Goal: Information Seeking & Learning: Learn about a topic

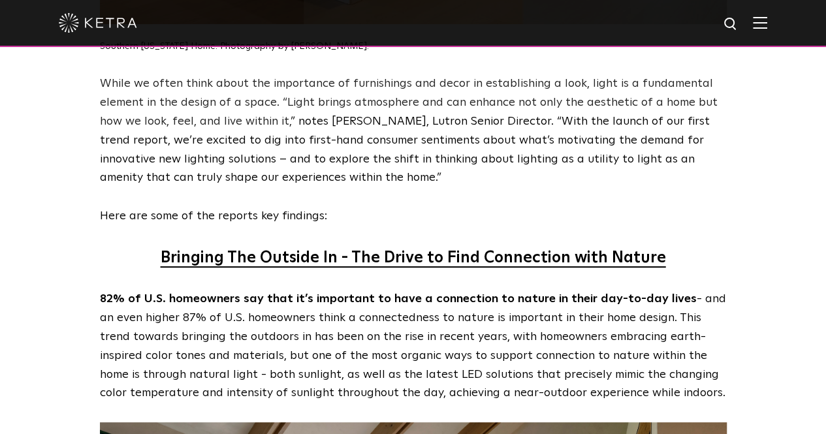
scroll to position [1083, 0]
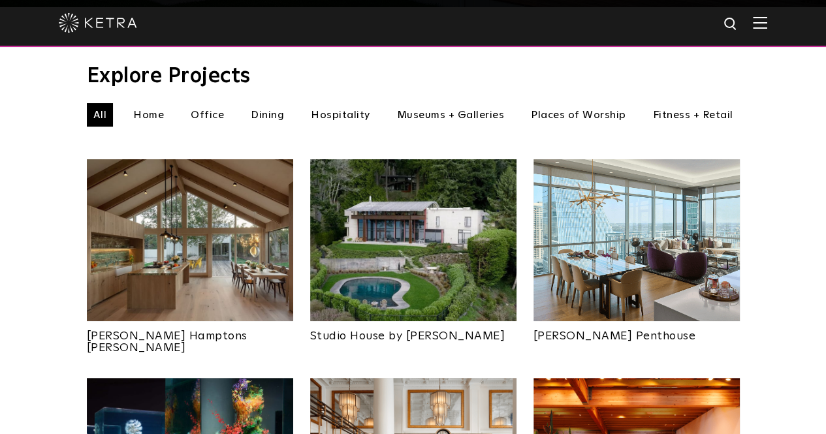
scroll to position [436, 0]
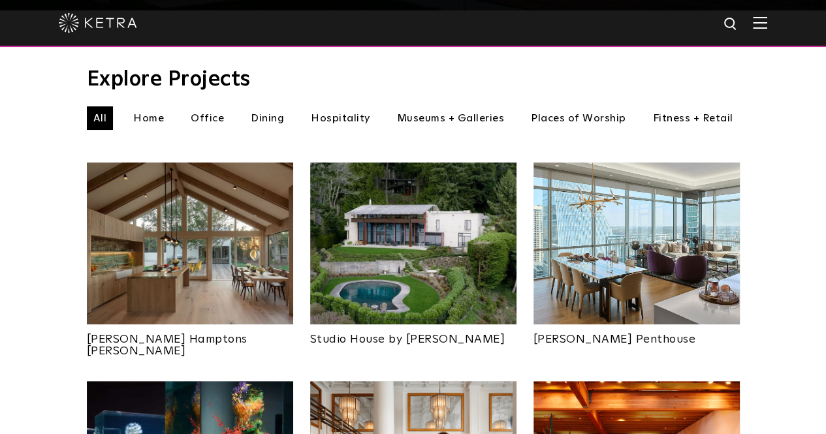
click at [154, 106] on li "Home" at bounding box center [149, 118] width 44 height 24
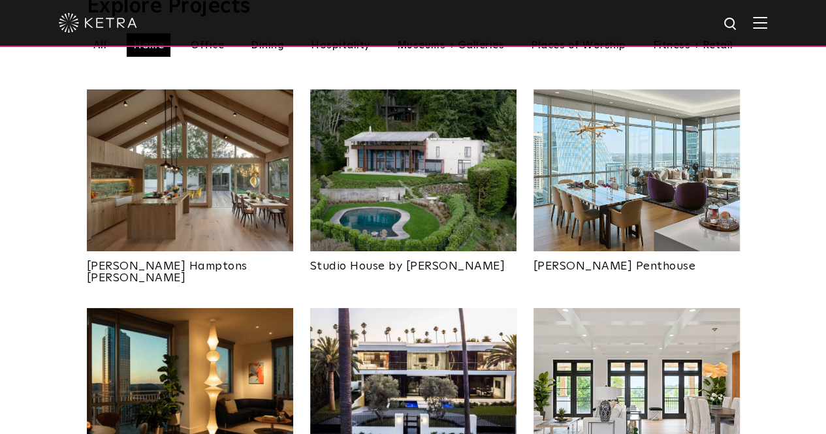
scroll to position [508, 0]
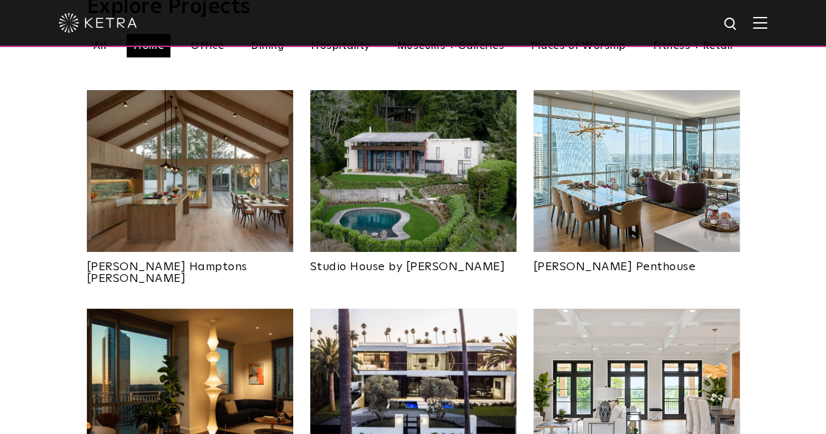
click at [353, 183] on img at bounding box center [413, 171] width 206 height 162
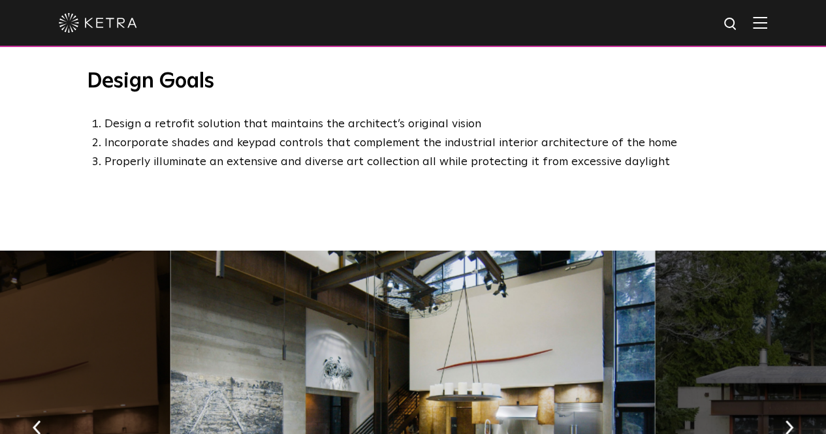
scroll to position [1149, 0]
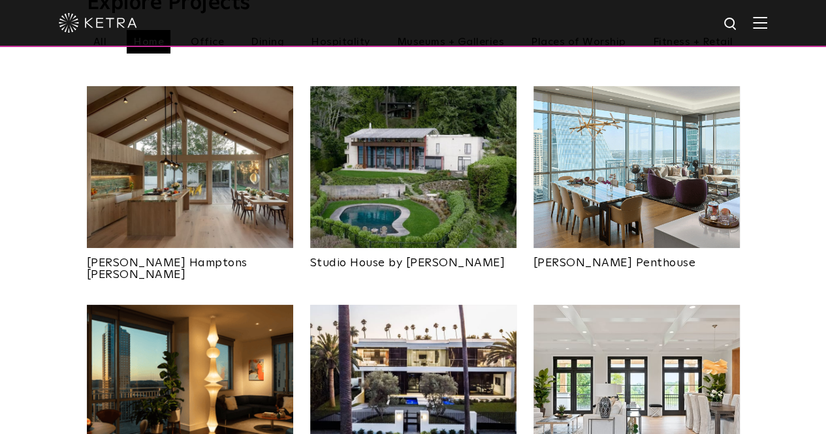
scroll to position [447, 0]
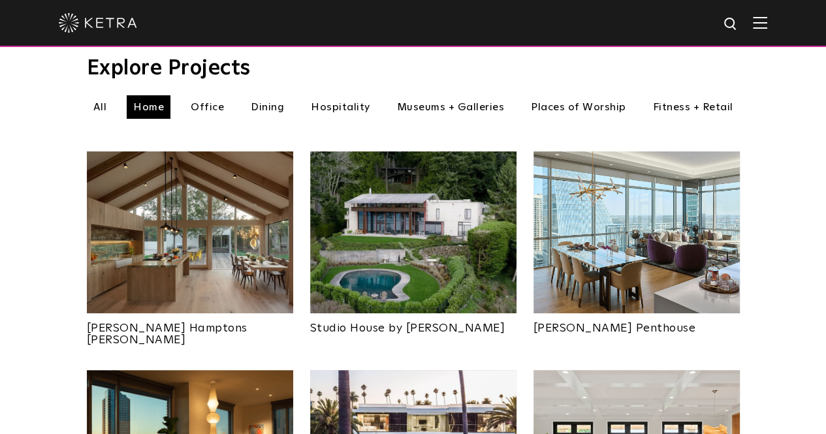
click at [195, 199] on img at bounding box center [190, 233] width 206 height 162
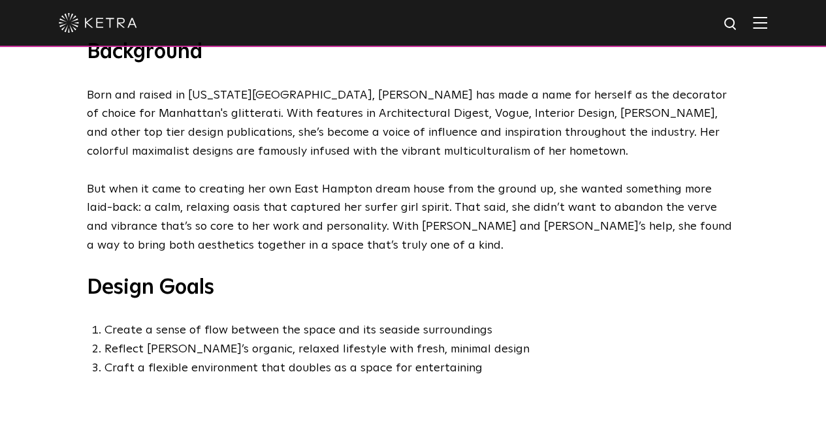
scroll to position [557, 0]
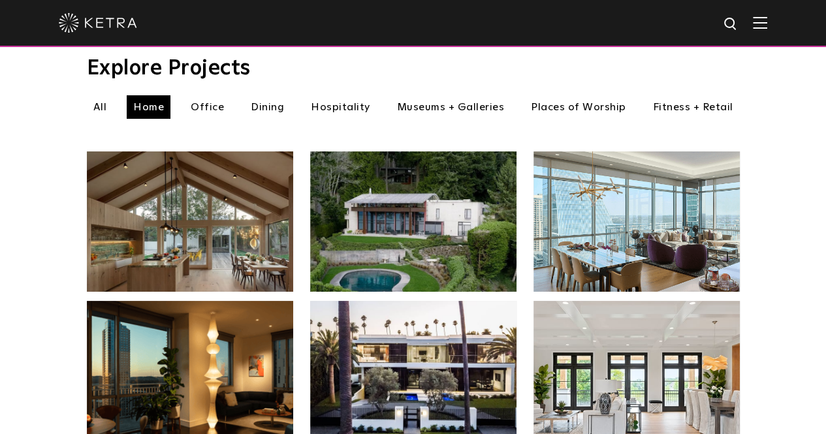
scroll to position [447, 0]
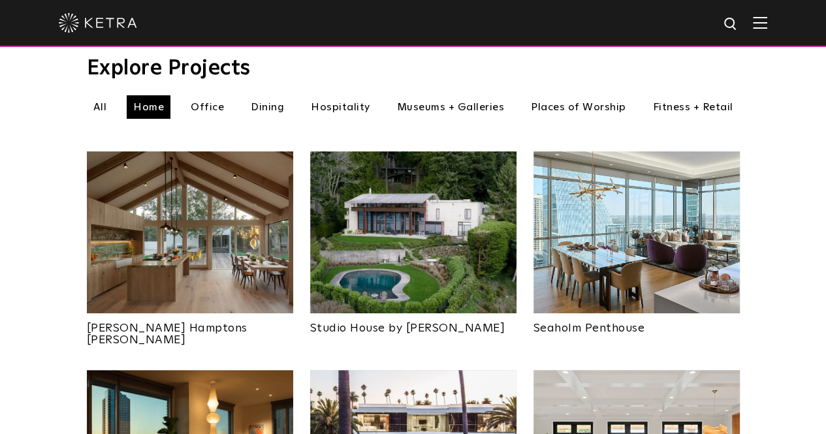
click at [558, 171] on img at bounding box center [637, 233] width 206 height 162
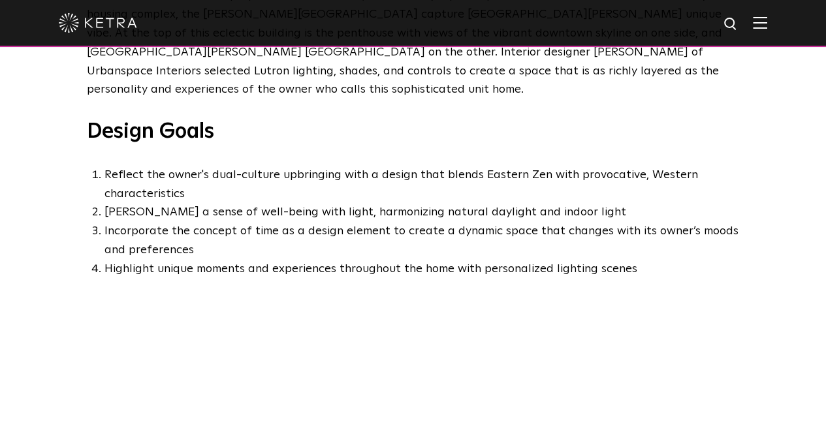
scroll to position [668, 0]
click at [470, 223] on li "Incorporate the concept of time as a design element to create a dynamic space t…" at bounding box center [423, 242] width 636 height 38
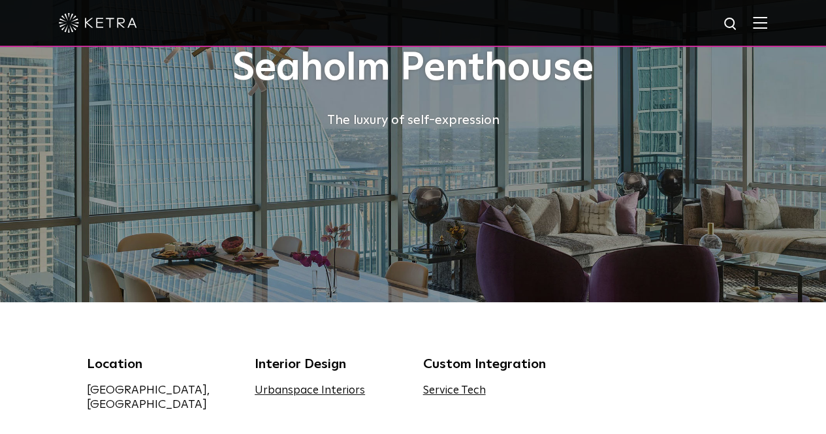
scroll to position [0, 0]
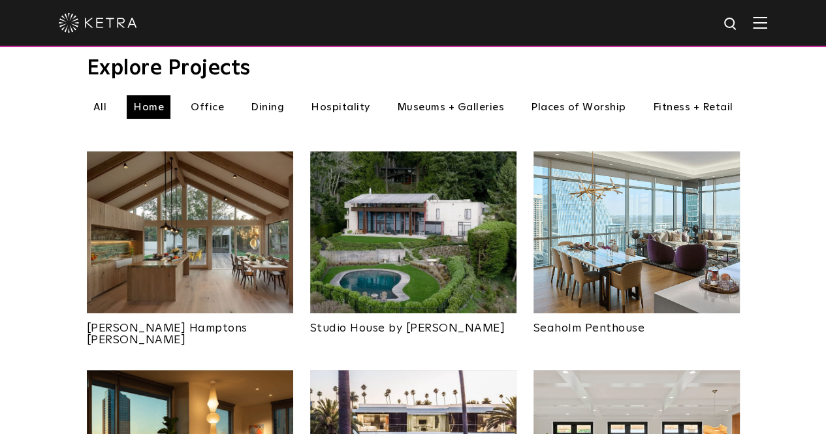
click at [578, 256] on img at bounding box center [637, 233] width 206 height 162
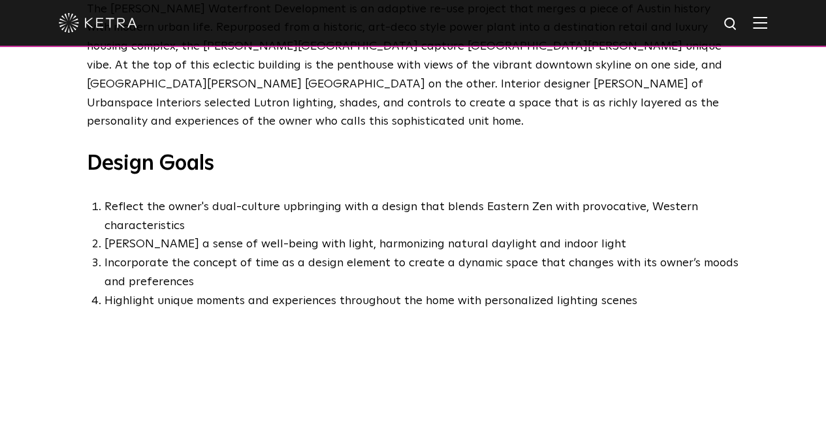
scroll to position [638, 0]
